Goal: Task Accomplishment & Management: Manage account settings

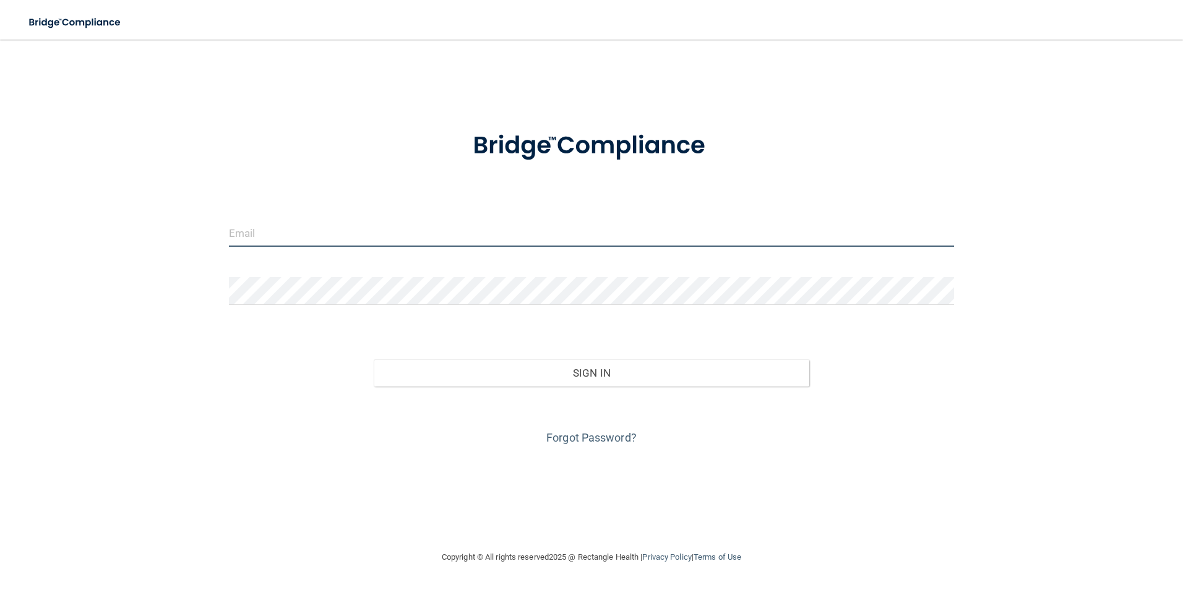
click at [319, 237] on input "email" at bounding box center [591, 233] width 725 height 28
type input "[EMAIL_ADDRESS][DOMAIN_NAME]"
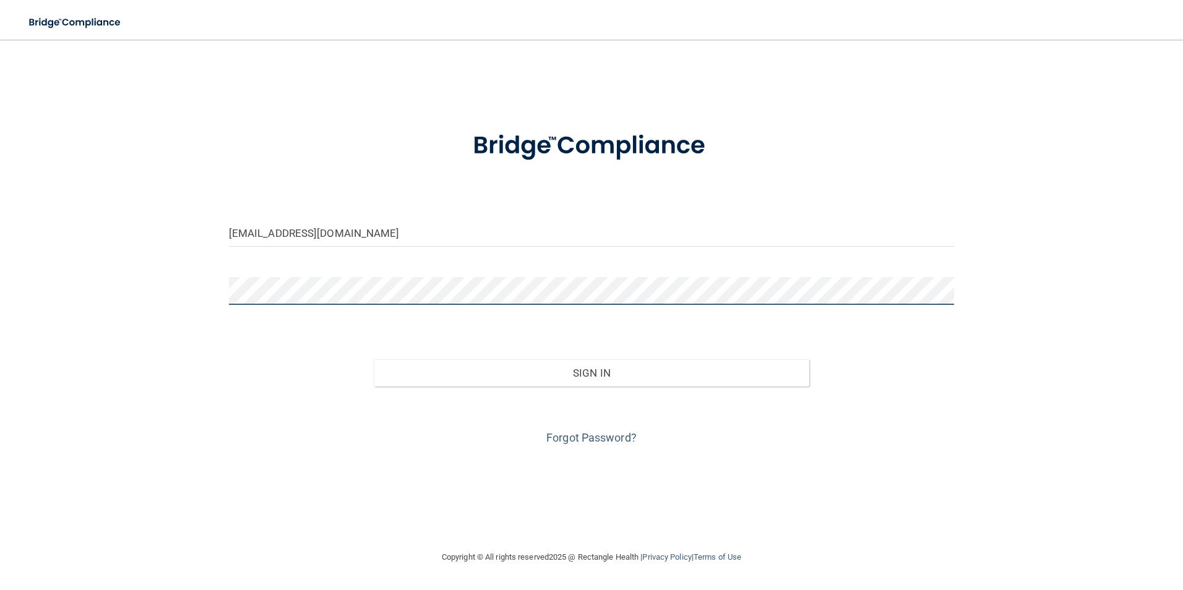
click at [374, 359] on button "Sign In" at bounding box center [591, 372] width 435 height 27
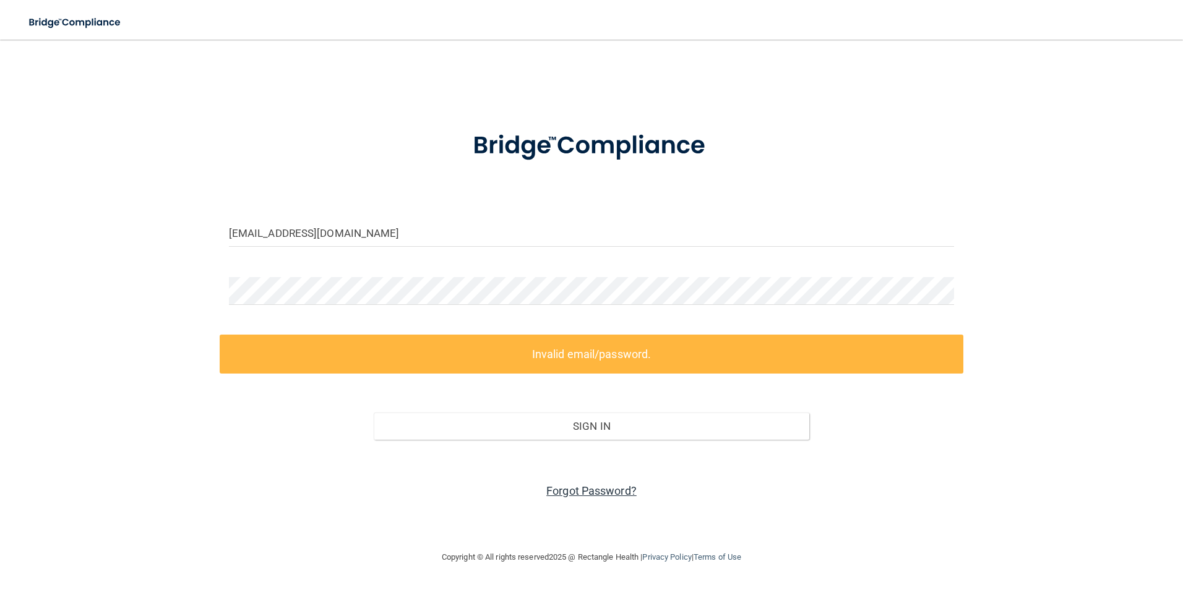
click at [608, 489] on link "Forgot Password?" at bounding box center [591, 490] width 90 height 13
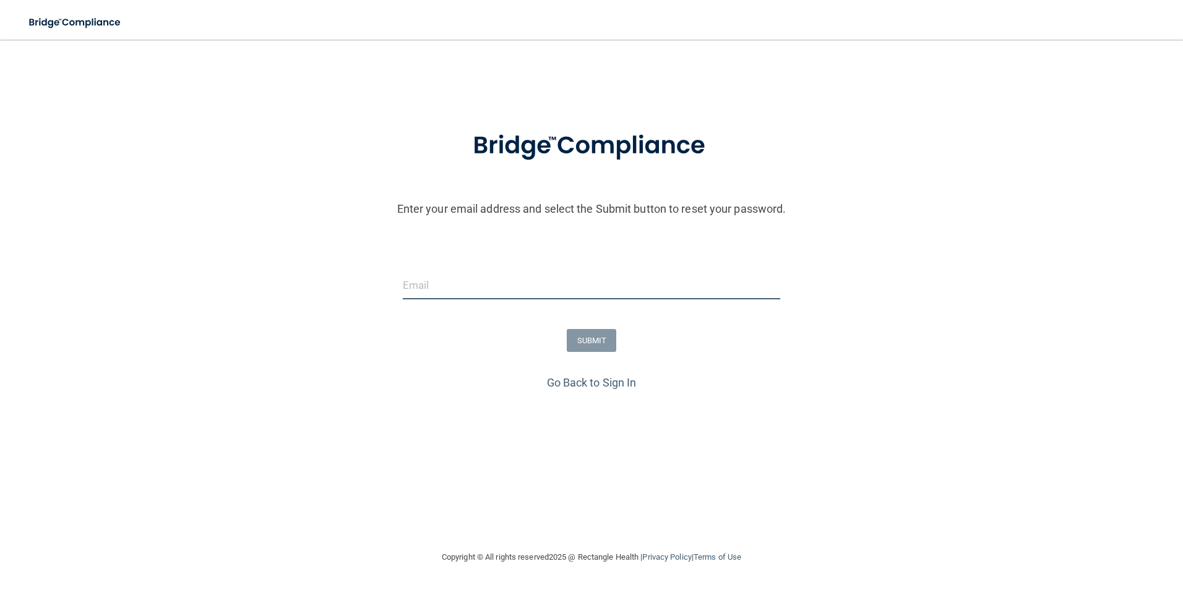
click at [503, 298] on input "email" at bounding box center [592, 286] width 378 height 28
type input "[EMAIL_ADDRESS][DOMAIN_NAME]"
click at [606, 337] on button "SUBMIT" at bounding box center [592, 340] width 50 height 23
